Goal: Navigation & Orientation: Understand site structure

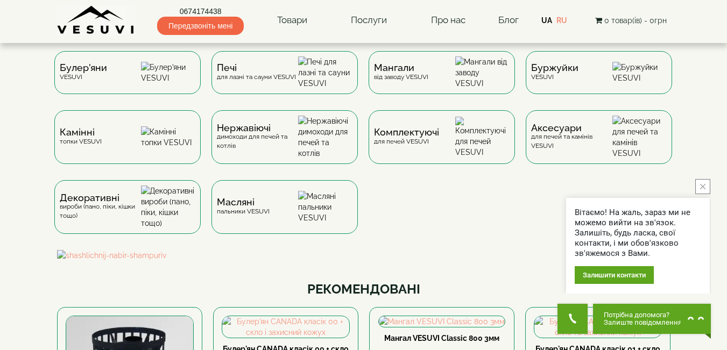
click at [706, 186] on button "close button" at bounding box center [702, 186] width 15 height 15
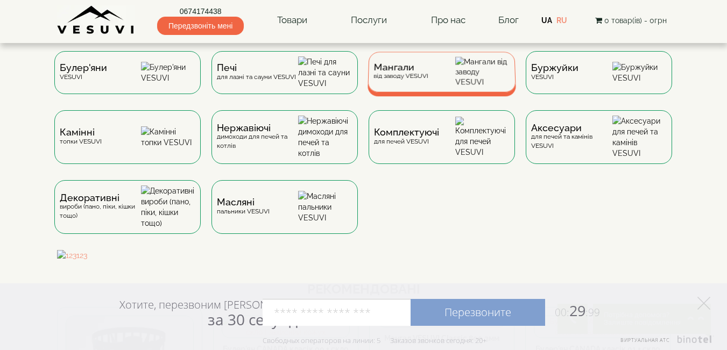
click at [436, 82] on div "Мангали від заводу VESUVI" at bounding box center [441, 72] width 148 height 40
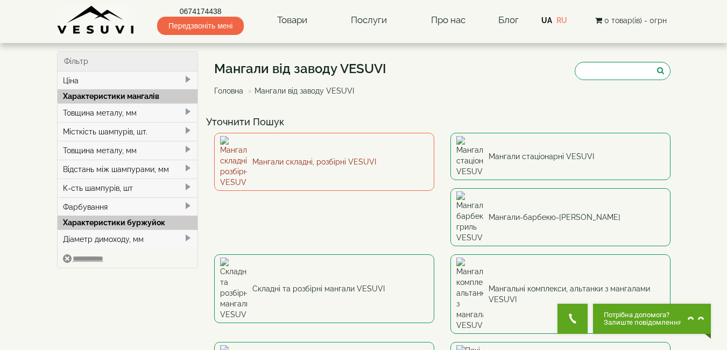
click at [277, 148] on link "Мангали складні, розбірні VESUVI" at bounding box center [324, 162] width 220 height 58
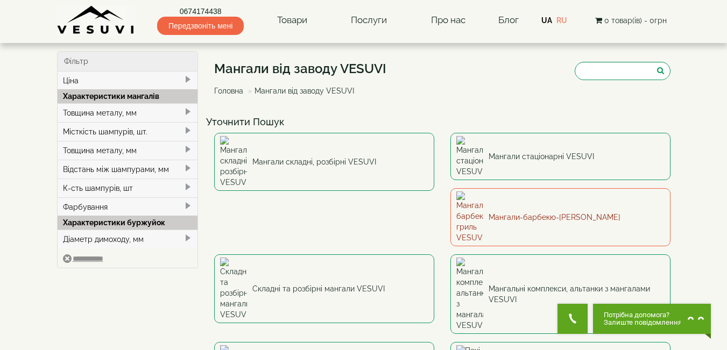
click at [450, 193] on link "Мангали-барбекю-гриль VESUVI" at bounding box center [560, 217] width 220 height 58
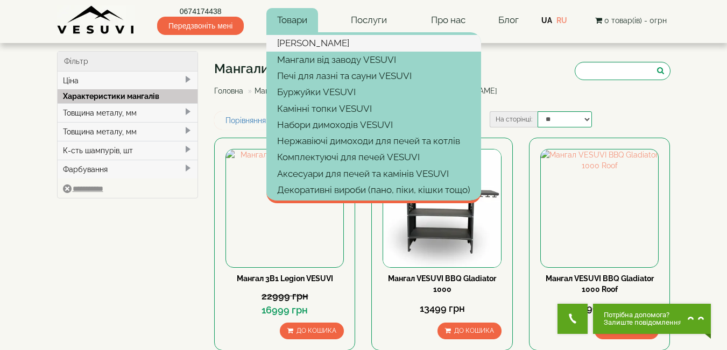
click at [299, 43] on link "[PERSON_NAME]" at bounding box center [373, 43] width 215 height 16
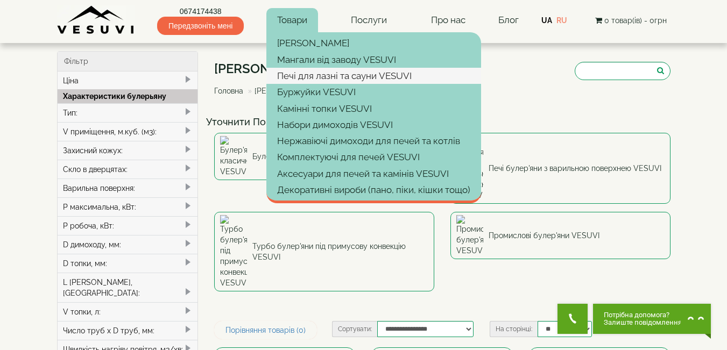
click at [290, 71] on link "Печі для лазні та сауни VESUVI" at bounding box center [373, 76] width 215 height 16
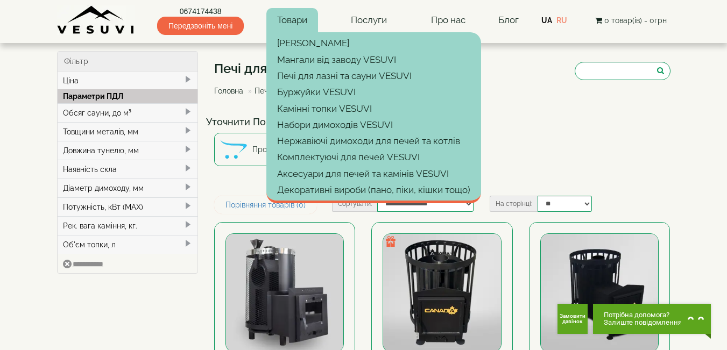
click at [300, 19] on link "Товари" at bounding box center [292, 20] width 52 height 25
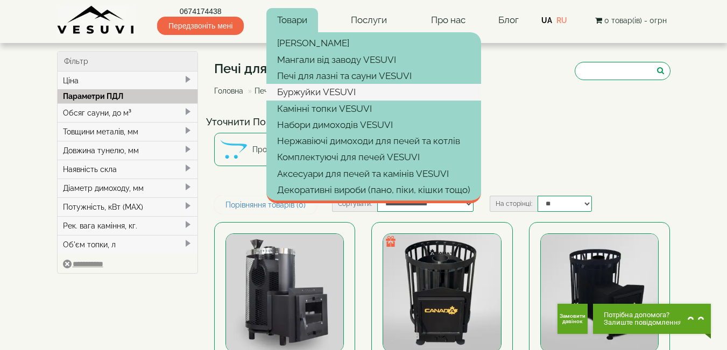
click at [291, 88] on link "Буржуйки VESUVI" at bounding box center [373, 92] width 215 height 16
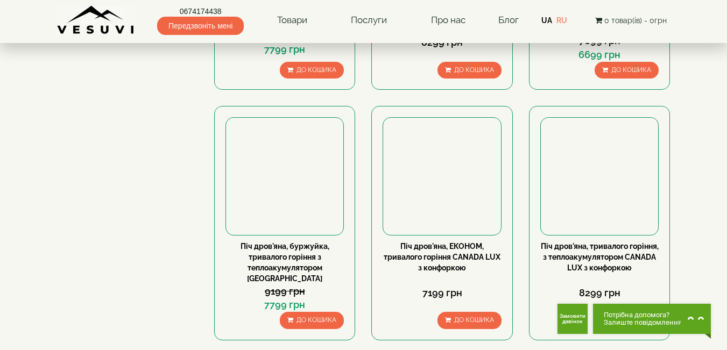
scroll to position [1004, 0]
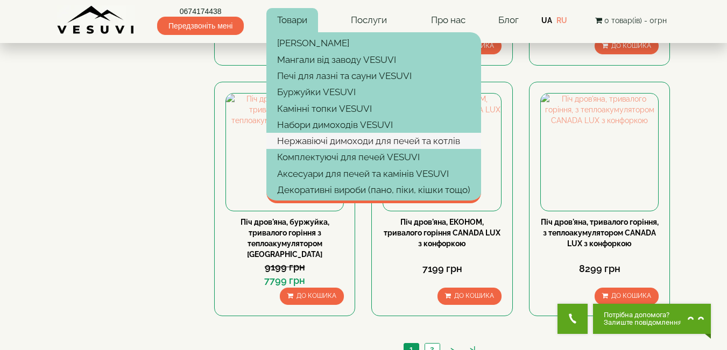
click at [309, 139] on link "Нержавіючі димоходи для печей та котлів" at bounding box center [373, 141] width 215 height 16
